Goal: Information Seeking & Learning: Learn about a topic

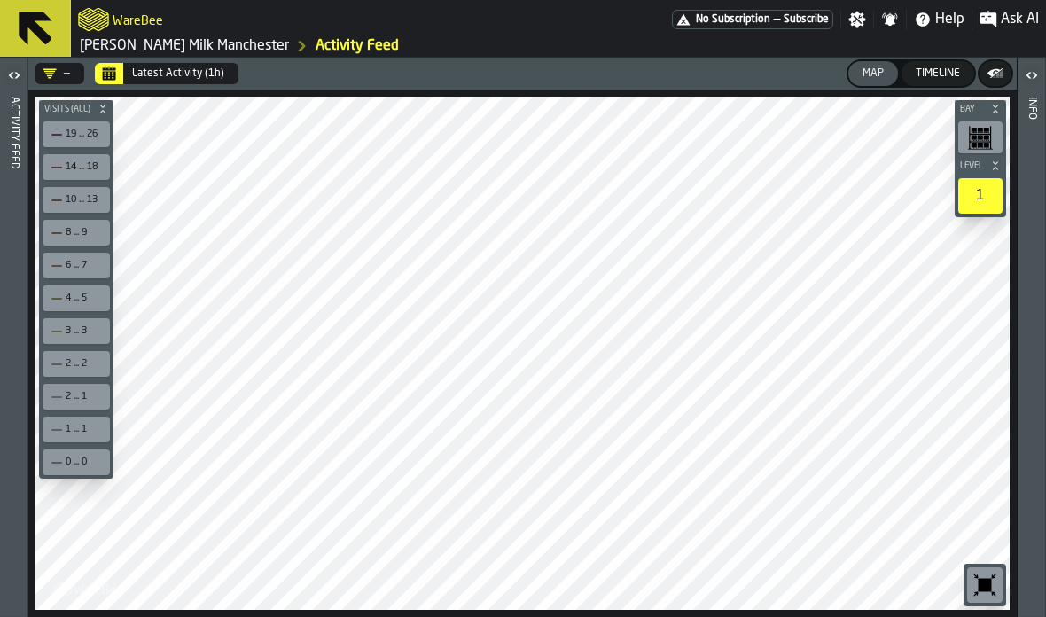
click at [20, 124] on div "Activity Feed" at bounding box center [14, 353] width 12 height 520
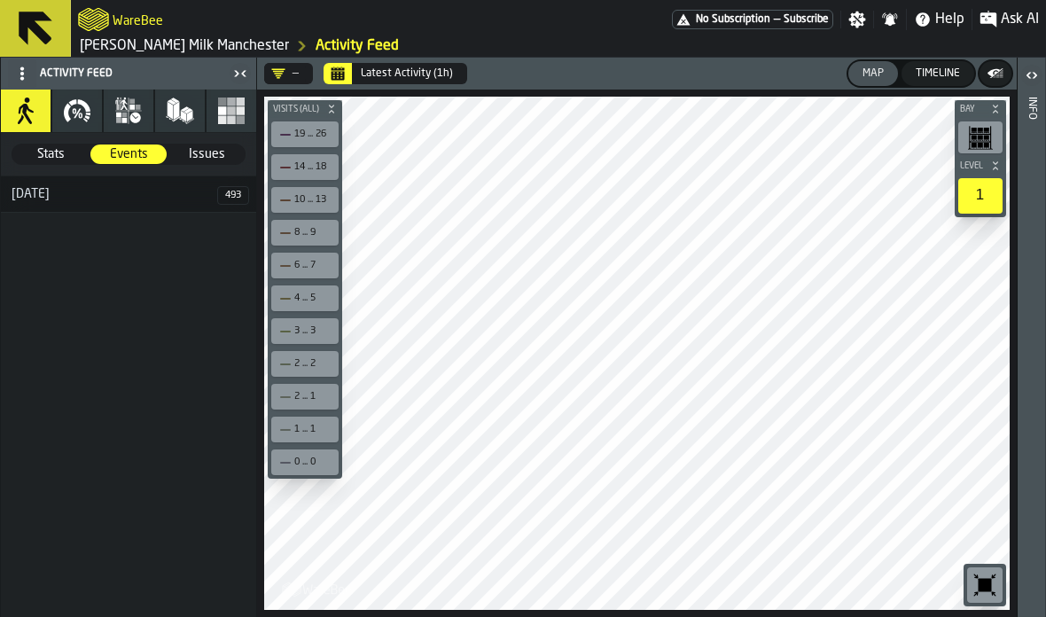
click at [128, 92] on button "process" at bounding box center [129, 111] width 50 height 43
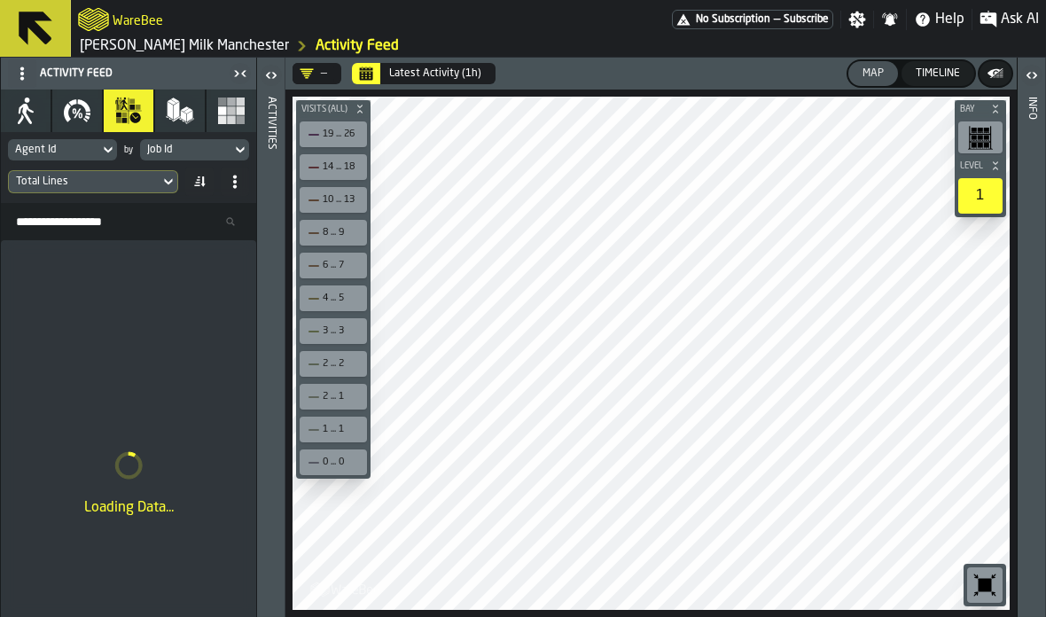
click at [83, 105] on icon "button" at bounding box center [84, 105] width 12 height 12
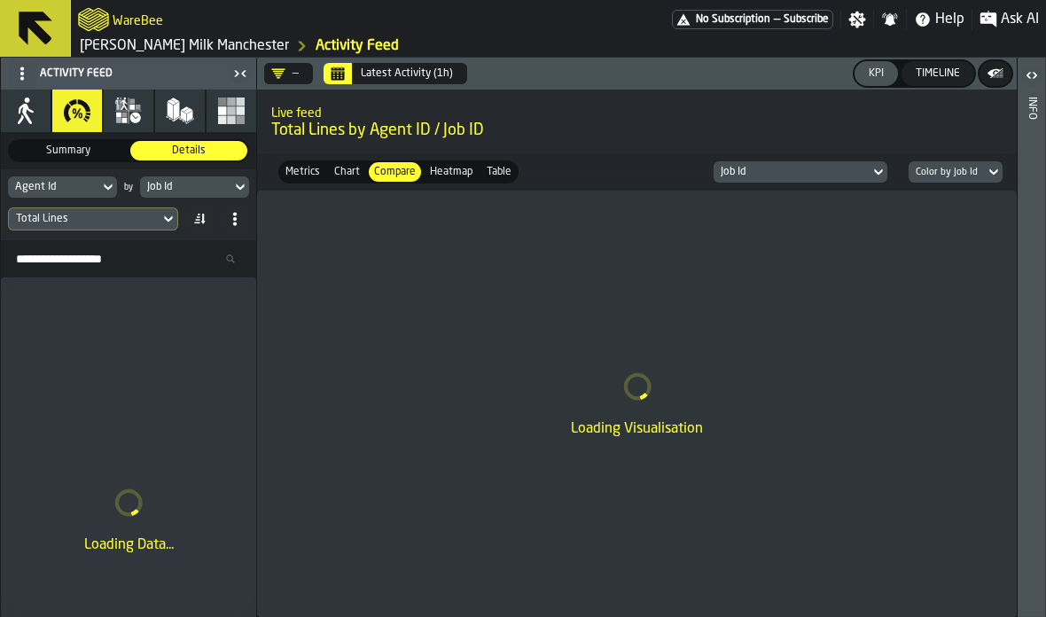
click at [152, 222] on div "Total Lines" at bounding box center [84, 219] width 137 height 12
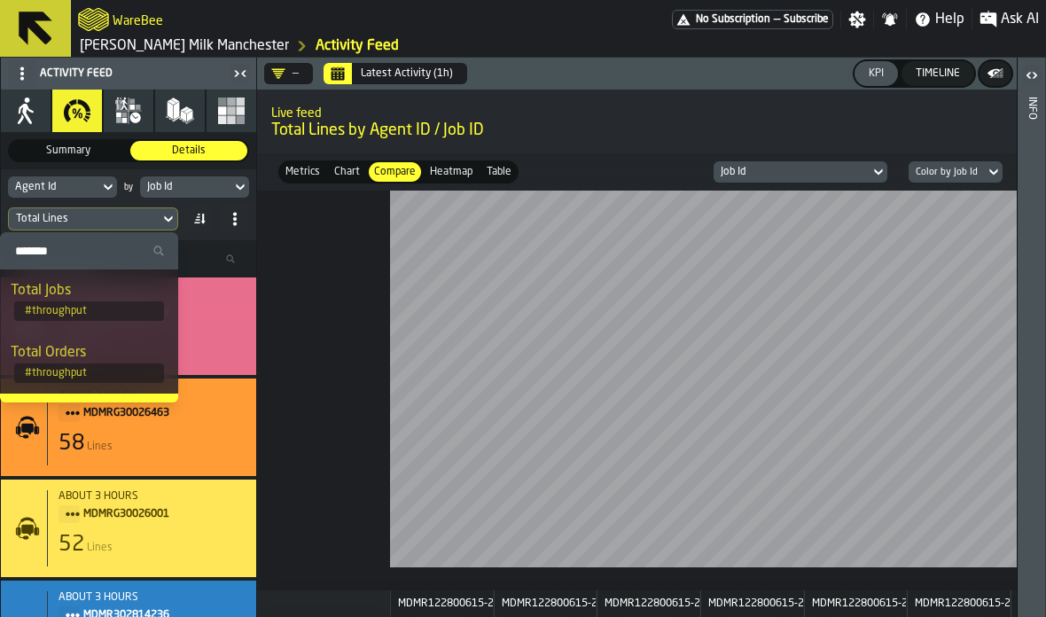
click at [70, 222] on div "Total Lines" at bounding box center [84, 219] width 137 height 12
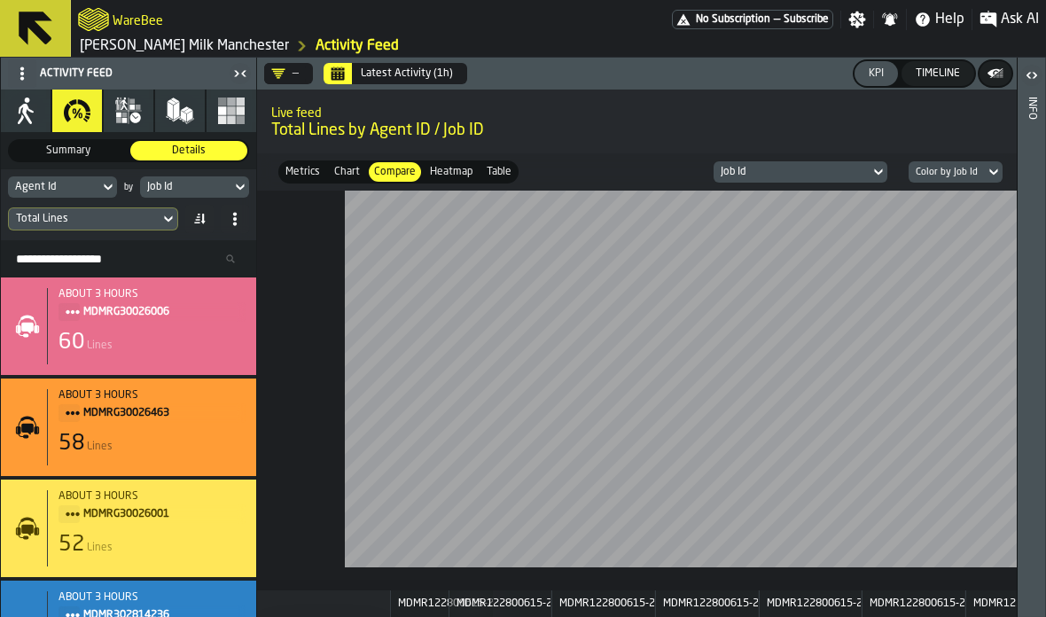
scroll to position [0, 44]
click at [155, 107] on button "Stock" at bounding box center [180, 111] width 50 height 43
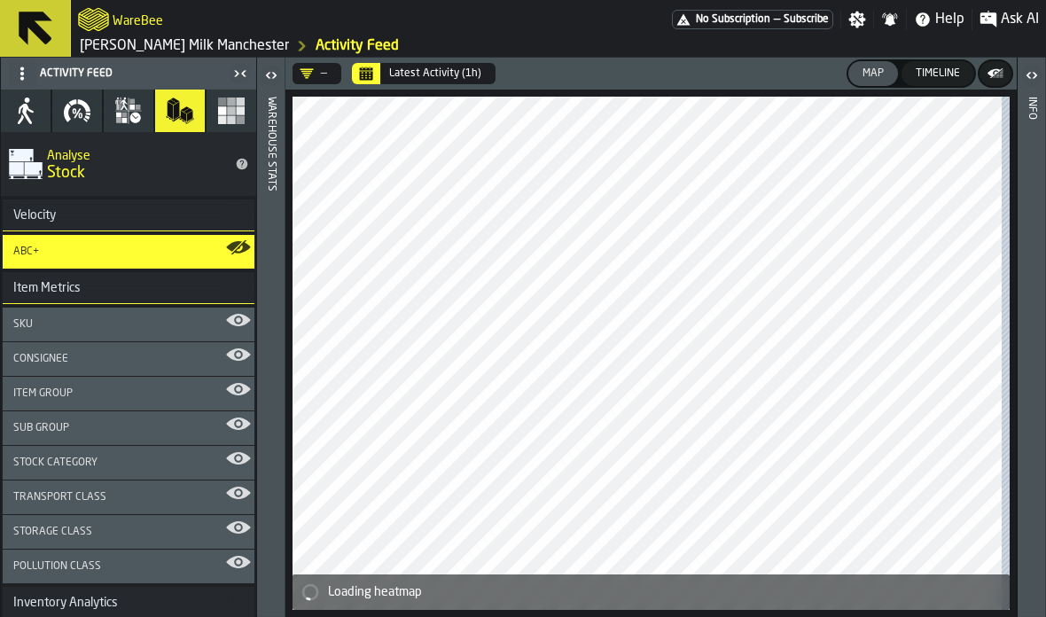
click at [131, 105] on icon "button" at bounding box center [131, 107] width 5 height 5
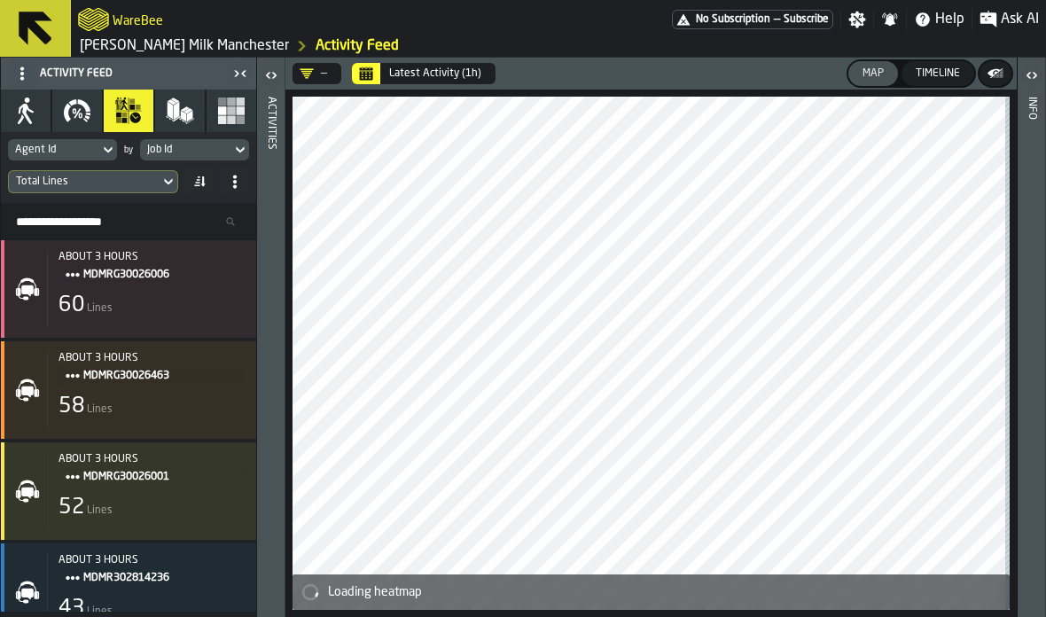
click at [199, 292] on div "about 3 hours MDMRG30026006 60 Lines" at bounding box center [146, 289] width 199 height 76
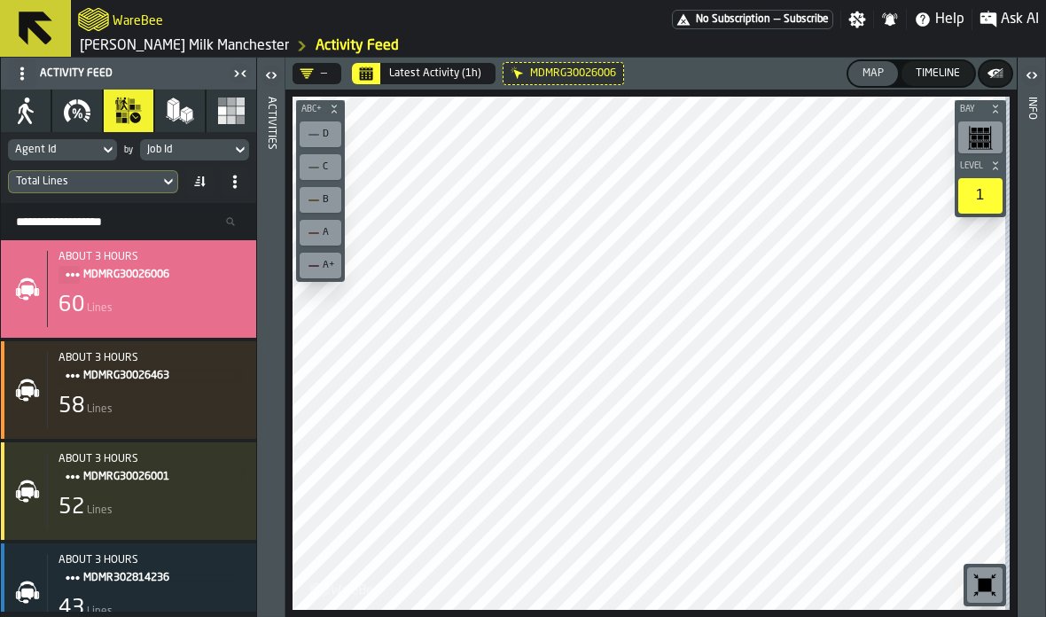
click at [278, 132] on header "Activities" at bounding box center [270, 337] width 27 height 559
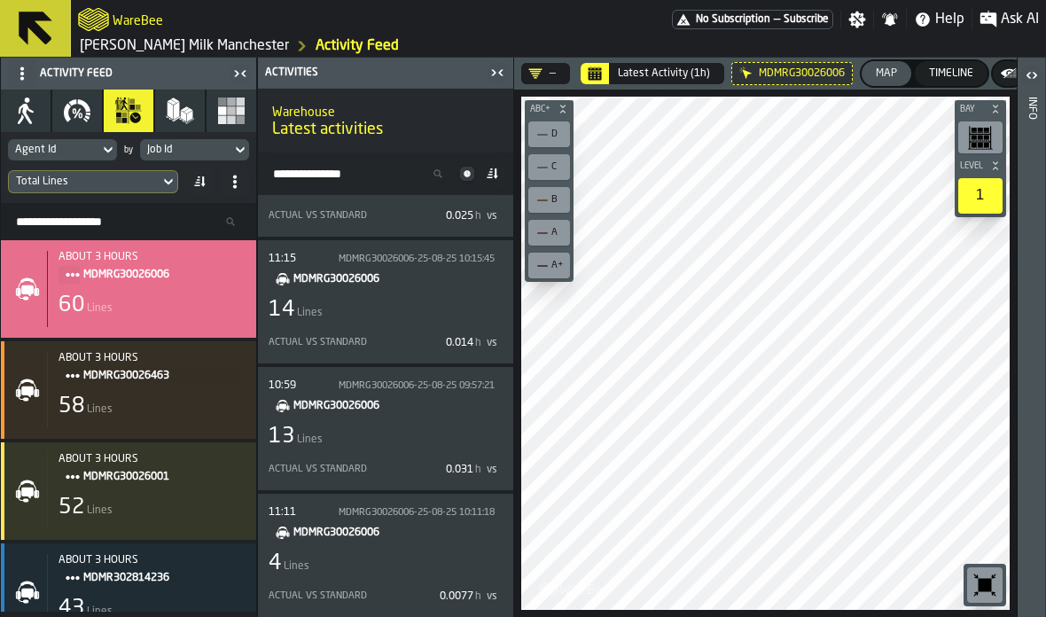
scroll to position [231, 0]
click at [408, 533] on span "MDMRG30026006" at bounding box center [390, 533] width 195 height 20
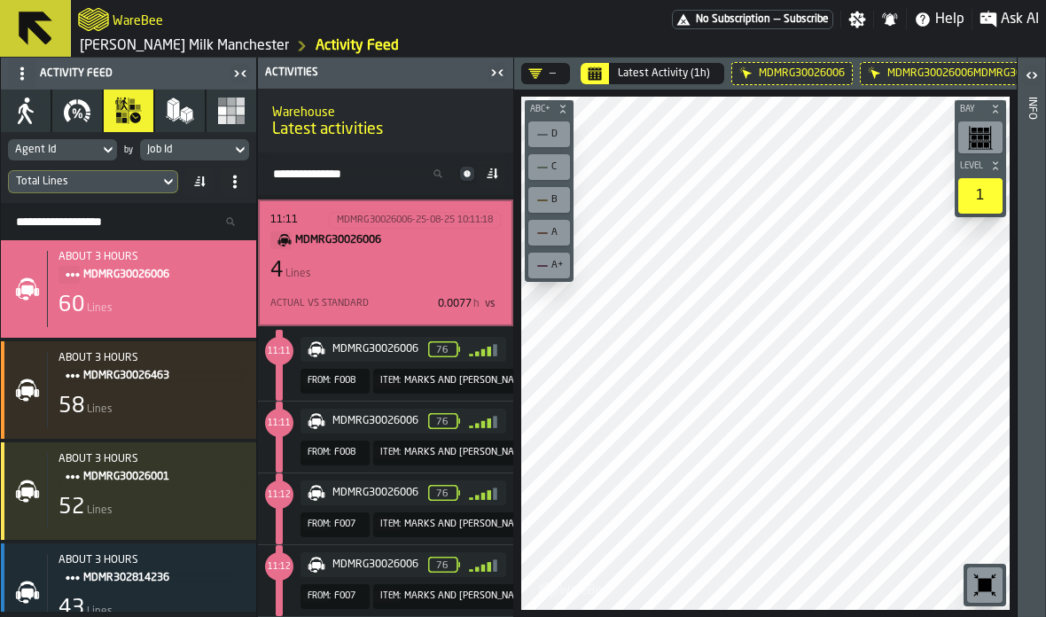
scroll to position [515, 0]
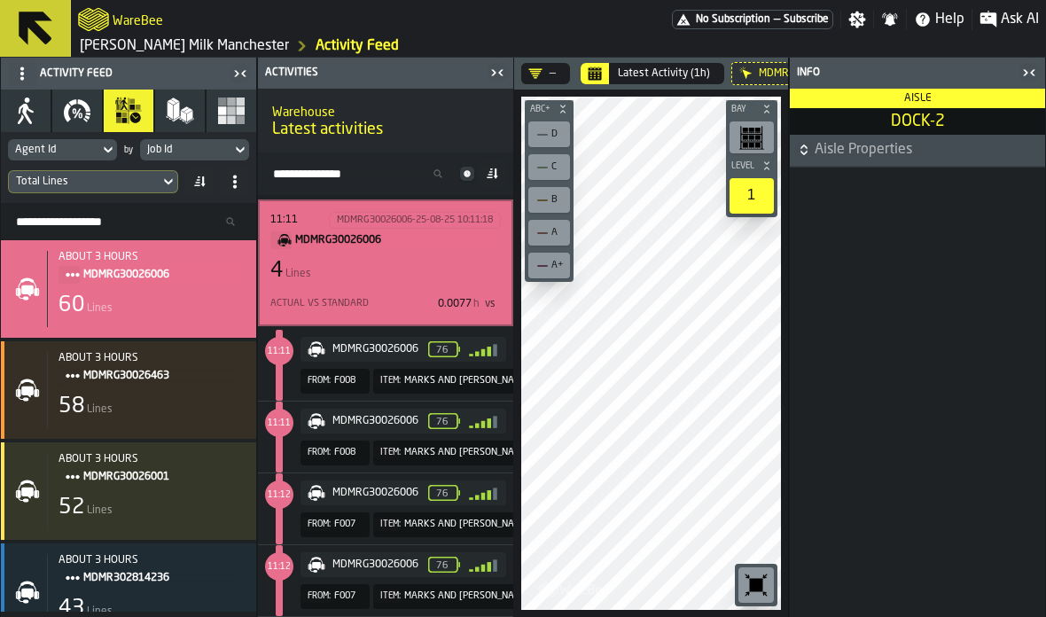
click at [1040, 72] on div "button-toggle-Close me" at bounding box center [1029, 72] width 25 height 21
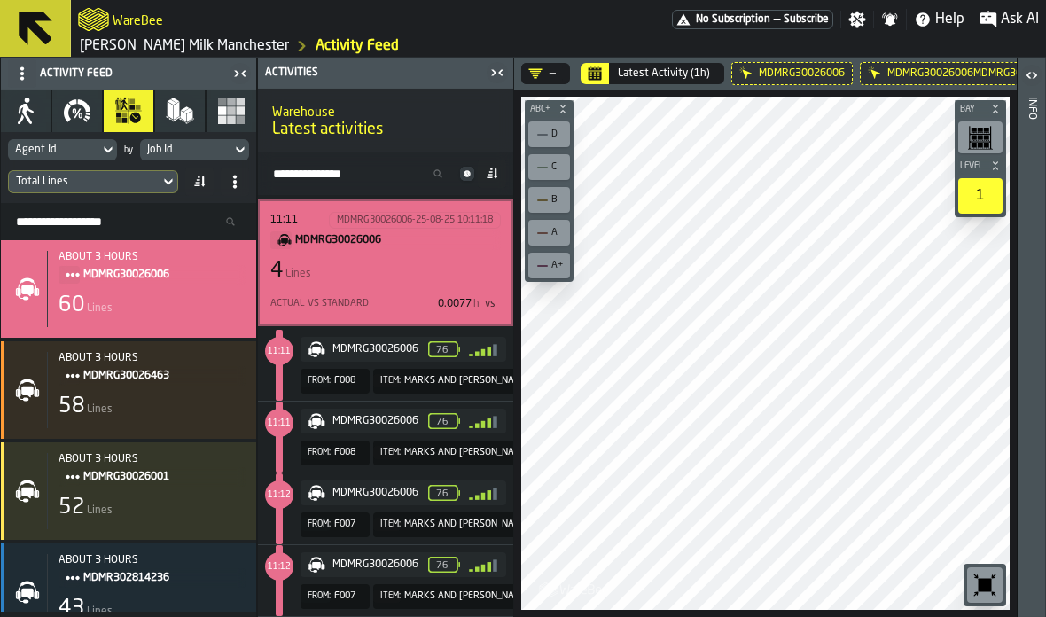
click at [461, 354] on div "76" at bounding box center [463, 349] width 71 height 16
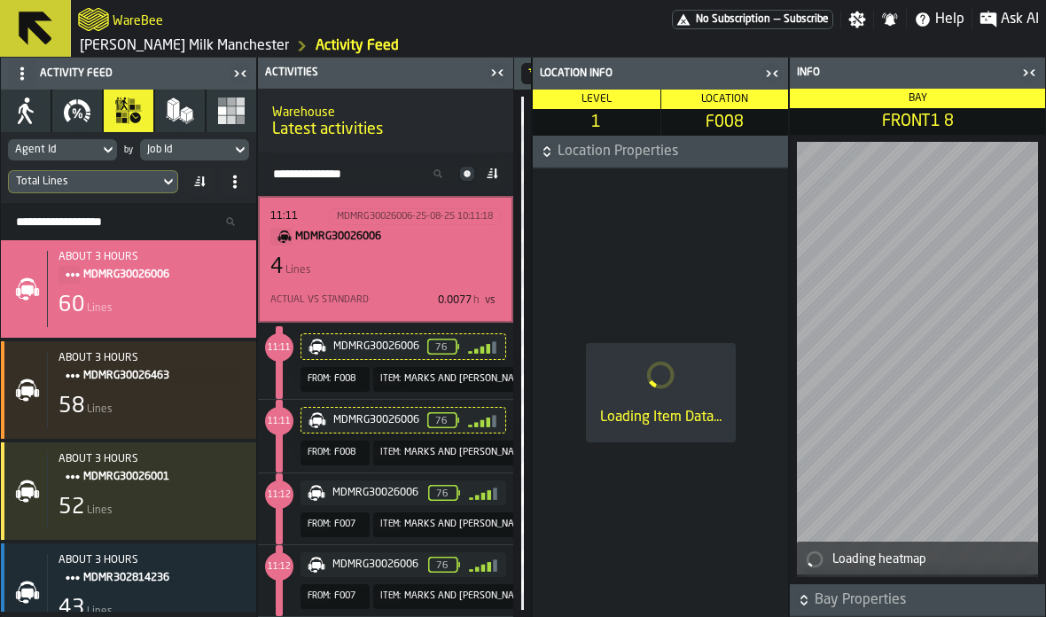
click at [1026, 79] on icon "button-toggle-Close me" at bounding box center [1029, 72] width 21 height 21
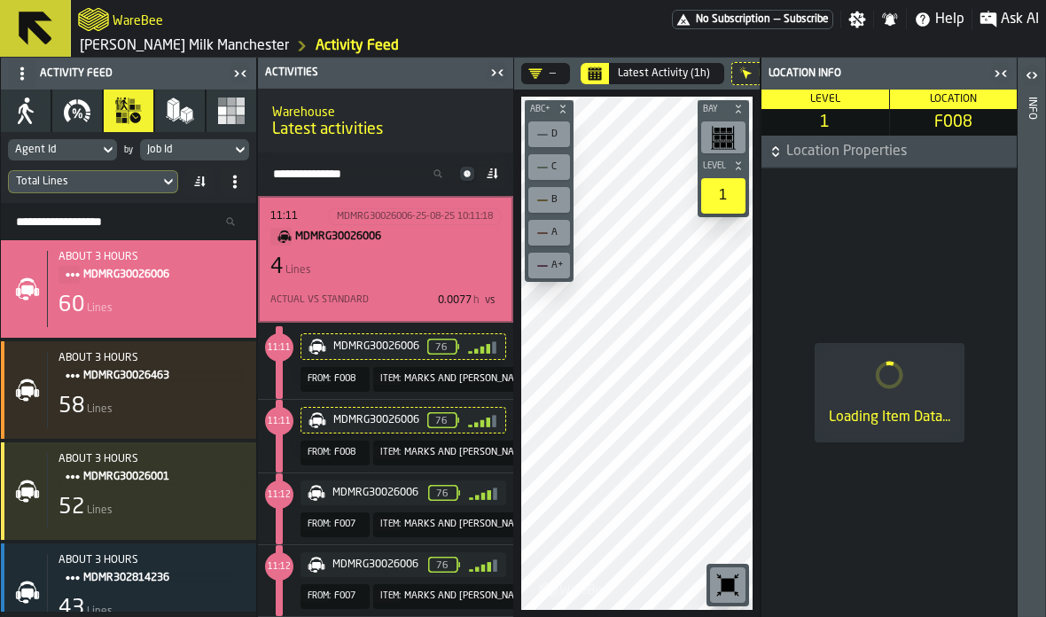
click at [1011, 73] on icon "button-toggle-Close me" at bounding box center [1000, 73] width 21 height 21
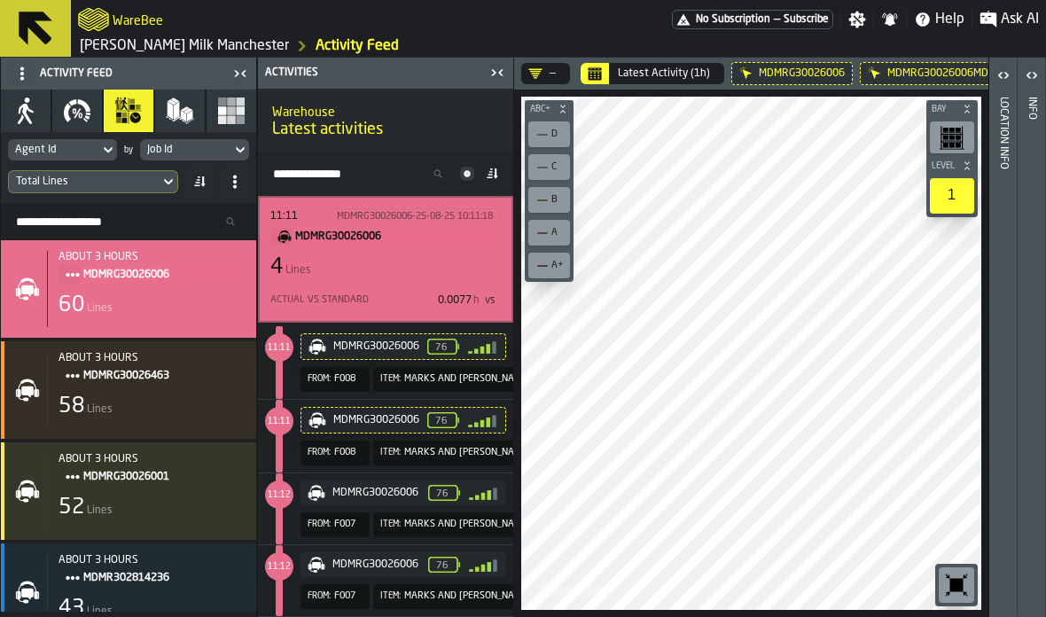
scroll to position [519, 0]
click at [122, 413] on div "58 Lines" at bounding box center [152, 407] width 187 height 28
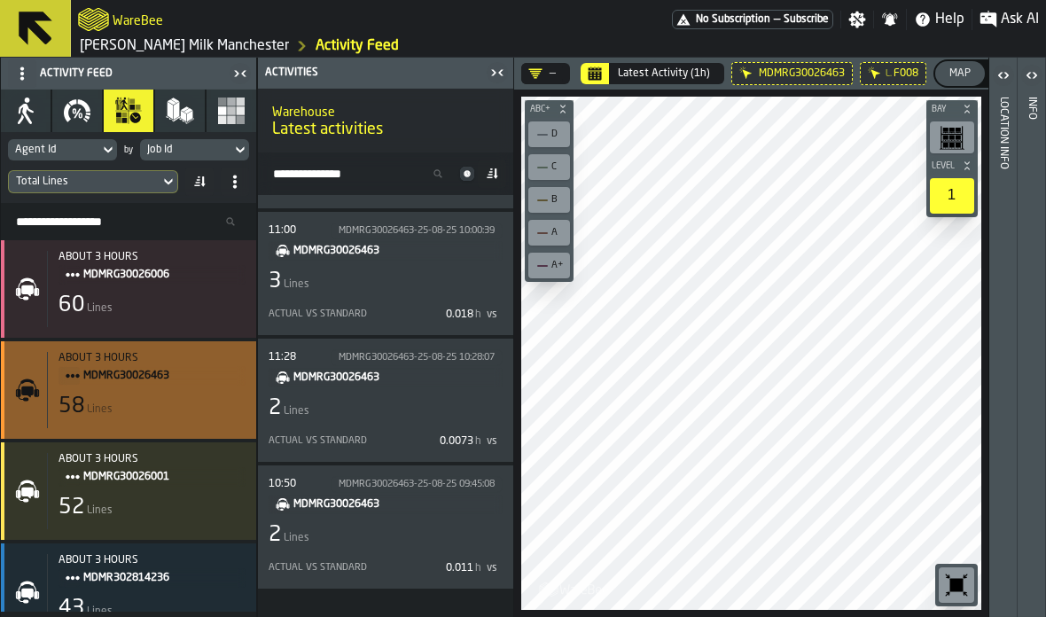
scroll to position [634, 0]
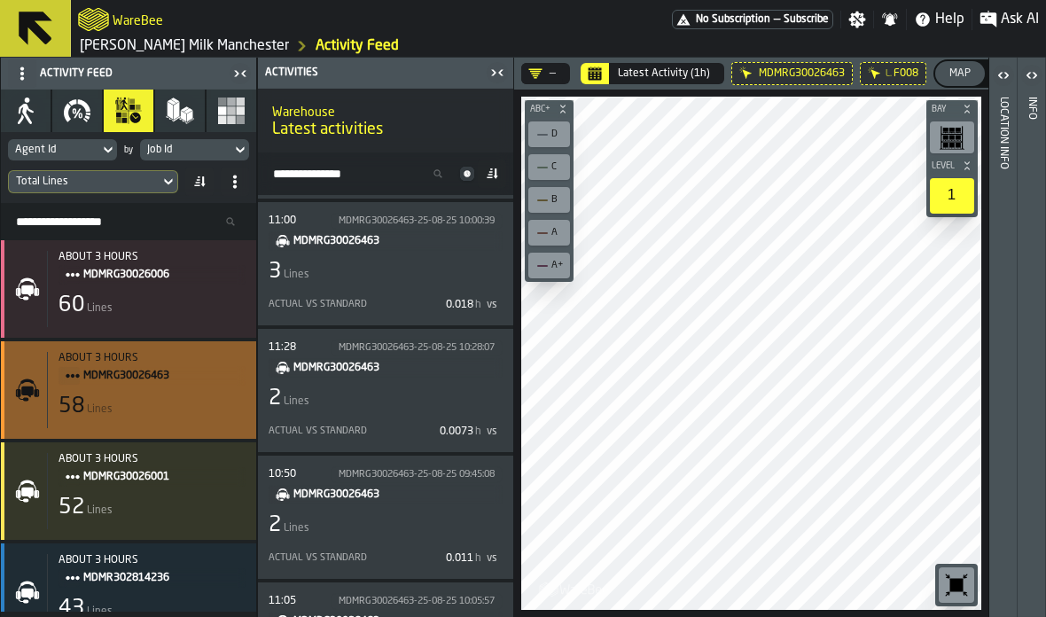
click at [402, 398] on div "2 Lines" at bounding box center [386, 399] width 234 height 28
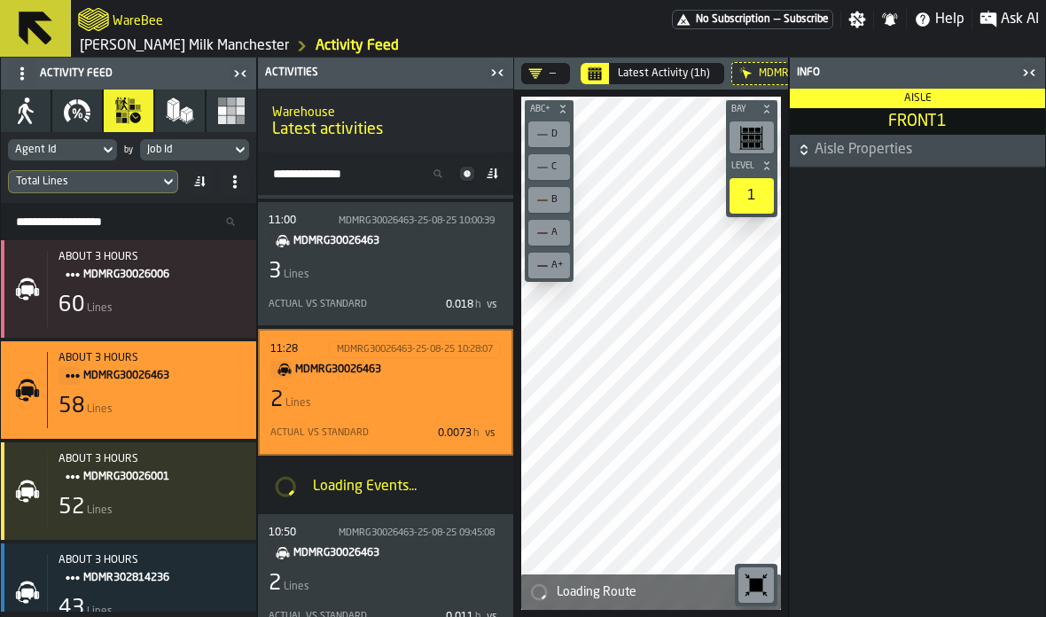
click at [1027, 72] on icon "button-toggle-Close me" at bounding box center [1025, 72] width 4 height 6
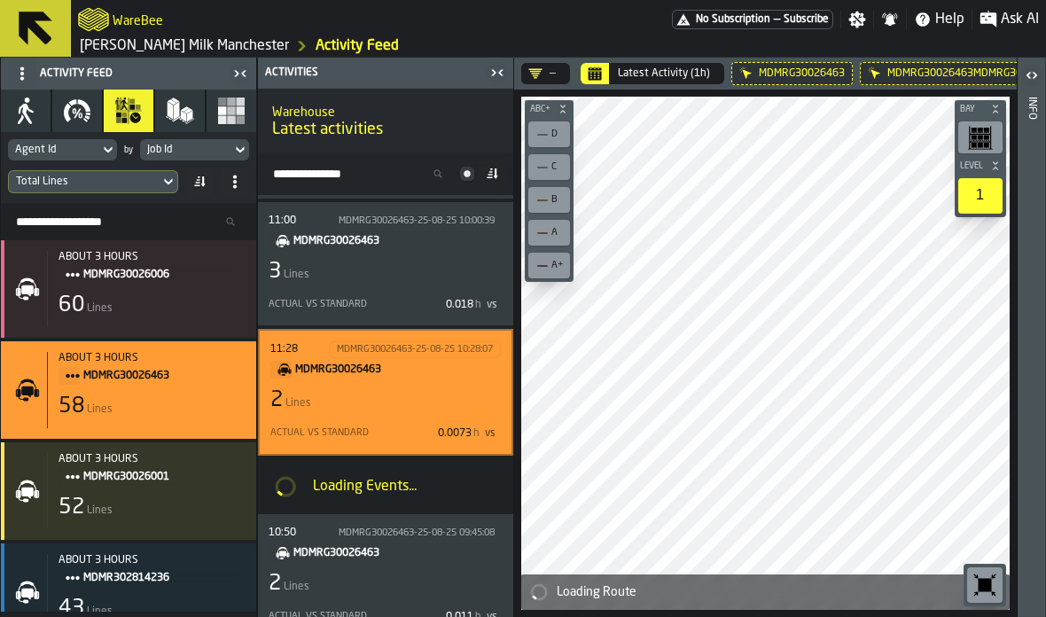
click at [4, 377] on div "about 3 hours MDMRG30026463 58 Lines" at bounding box center [128, 390] width 255 height 98
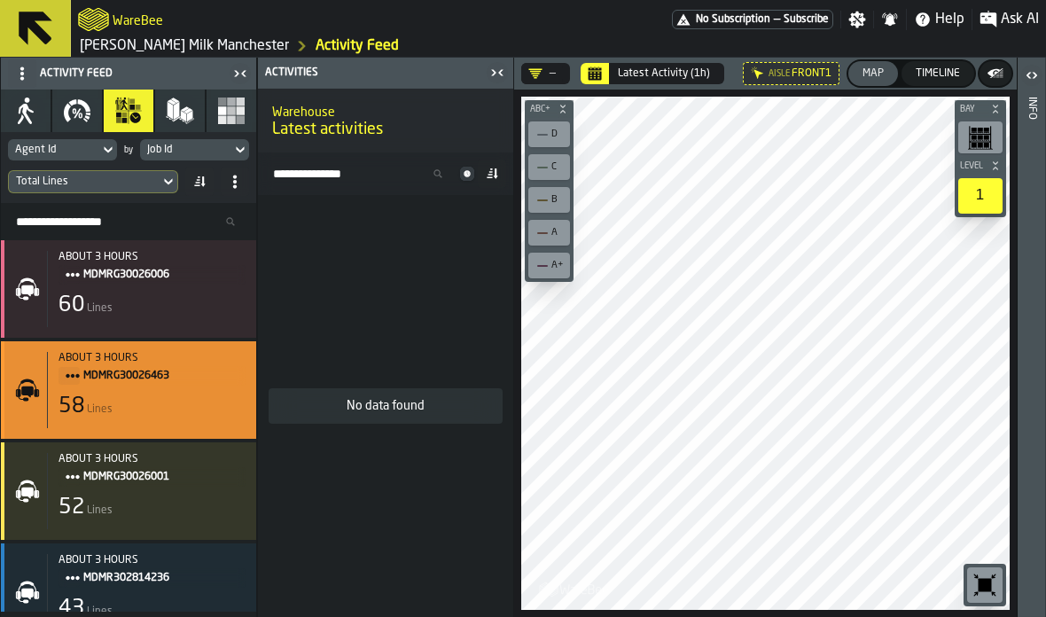
click at [176, 398] on div "about 3 hours MDMRG30026463 58 Lines" at bounding box center [146, 390] width 199 height 76
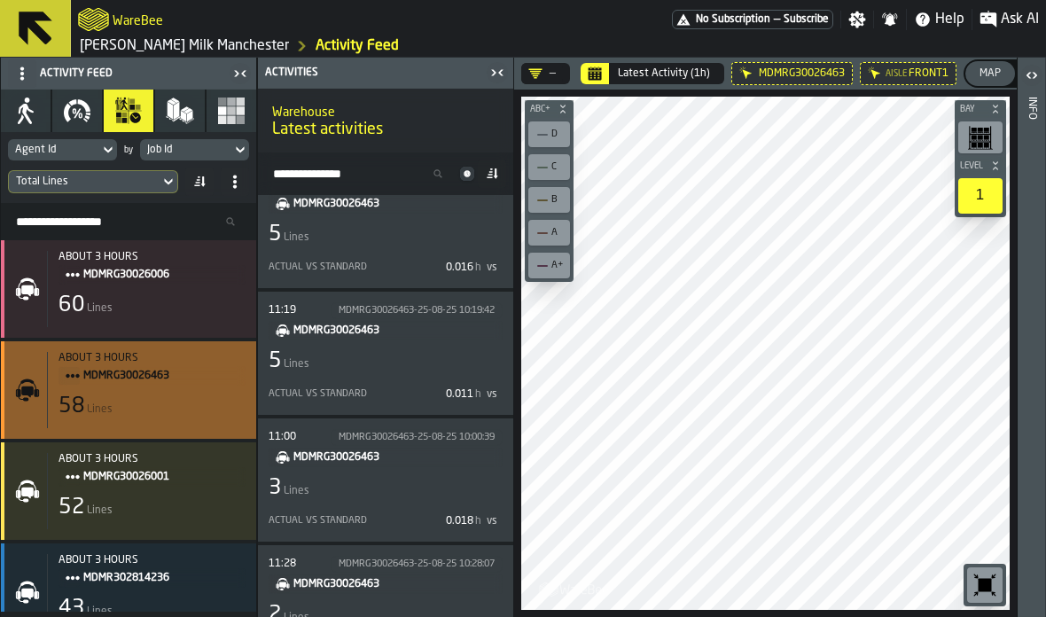
scroll to position [453, 0]
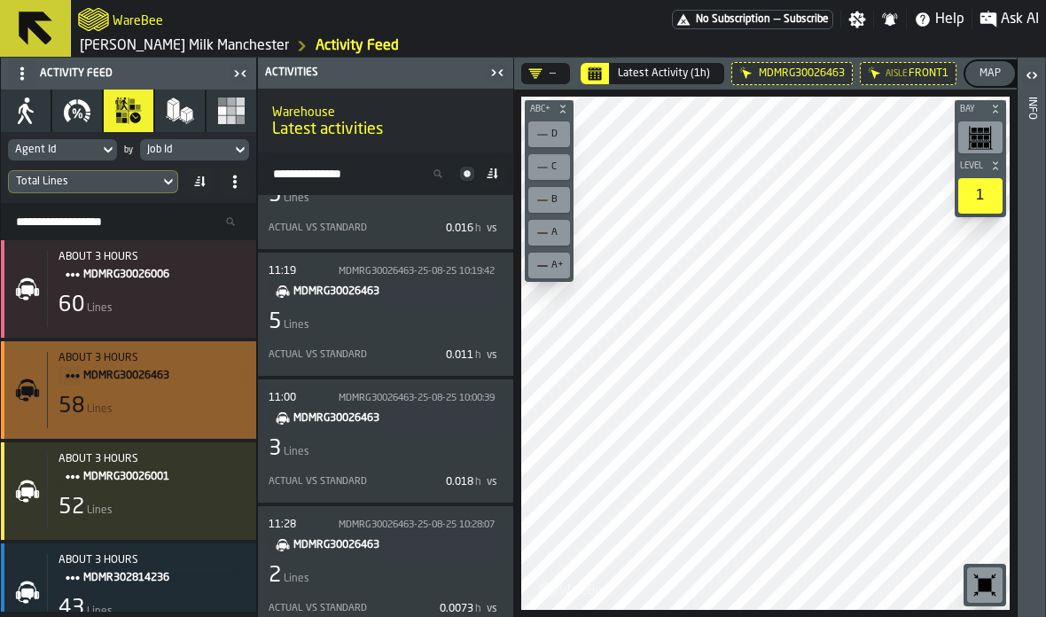
click at [407, 459] on div "3 Lines" at bounding box center [386, 449] width 234 height 28
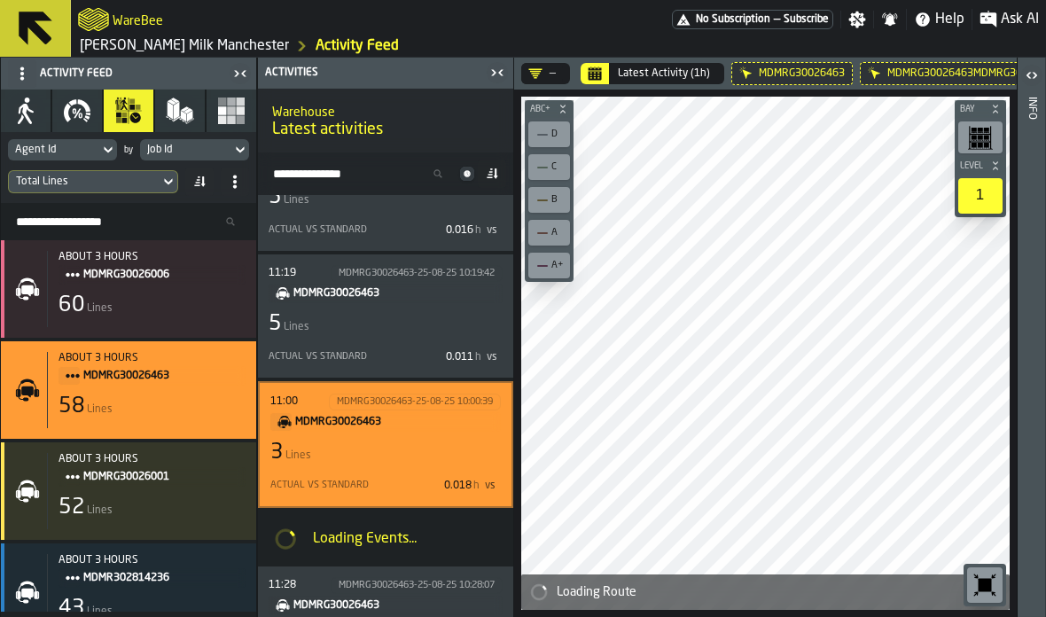
scroll to position [791, 0]
